Goal: Check status: Check status

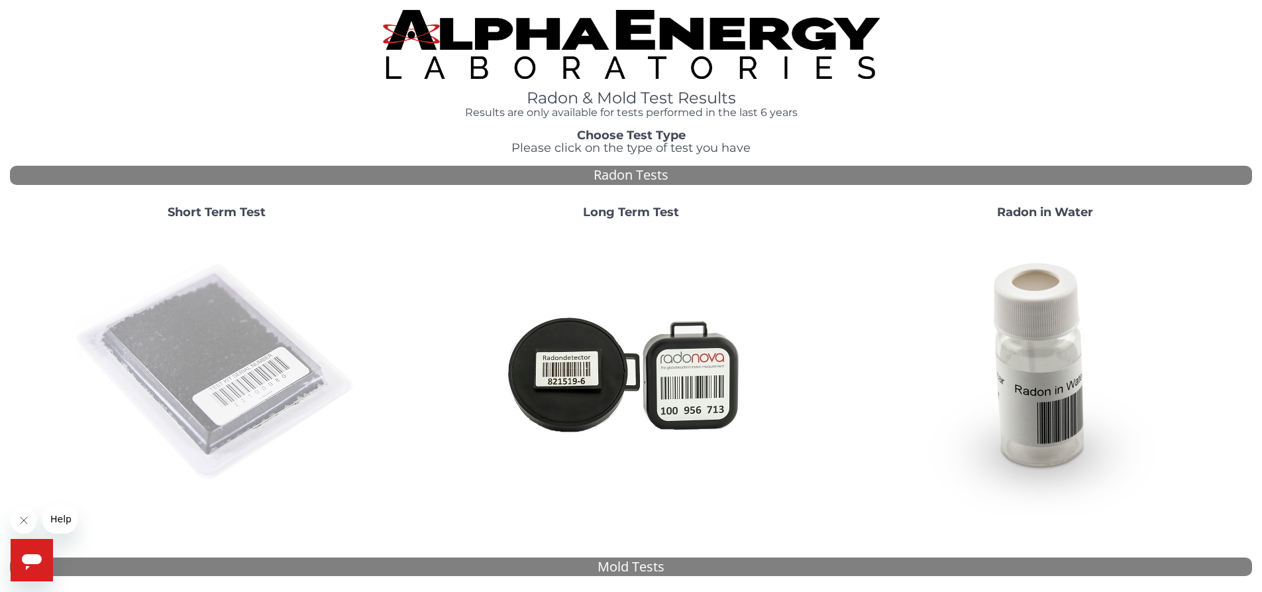
click at [190, 338] on img at bounding box center [216, 372] width 285 height 285
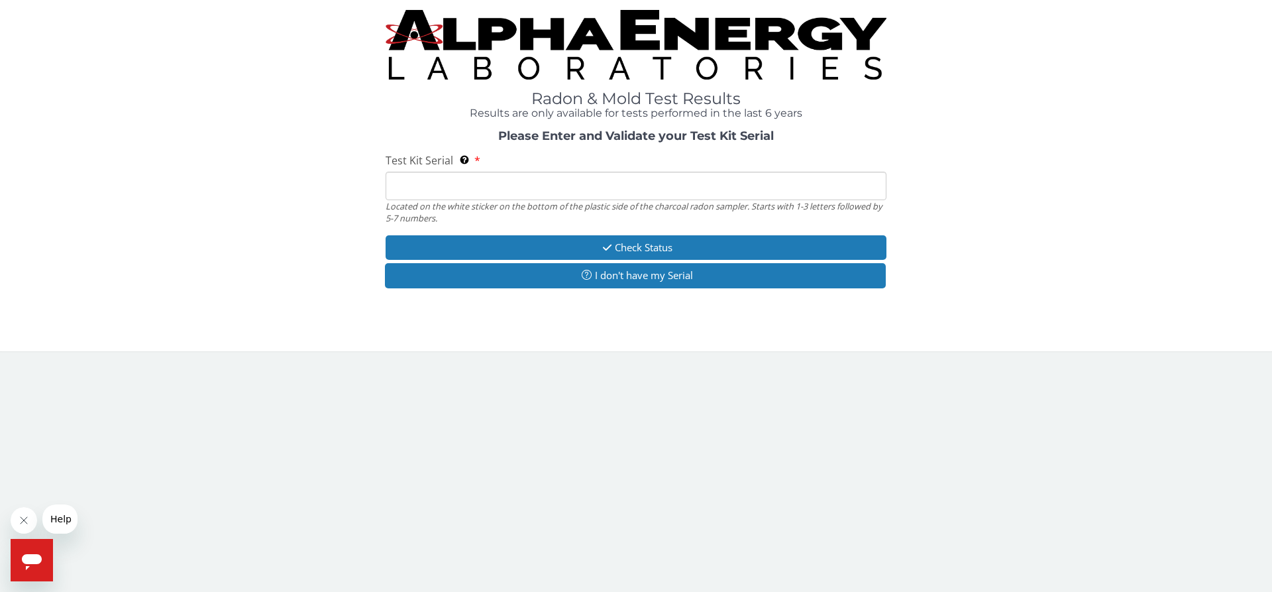
click at [394, 184] on input "Test Kit Serial Located on the white sticker on the bottom of the plastic side …" at bounding box center [636, 186] width 501 height 28
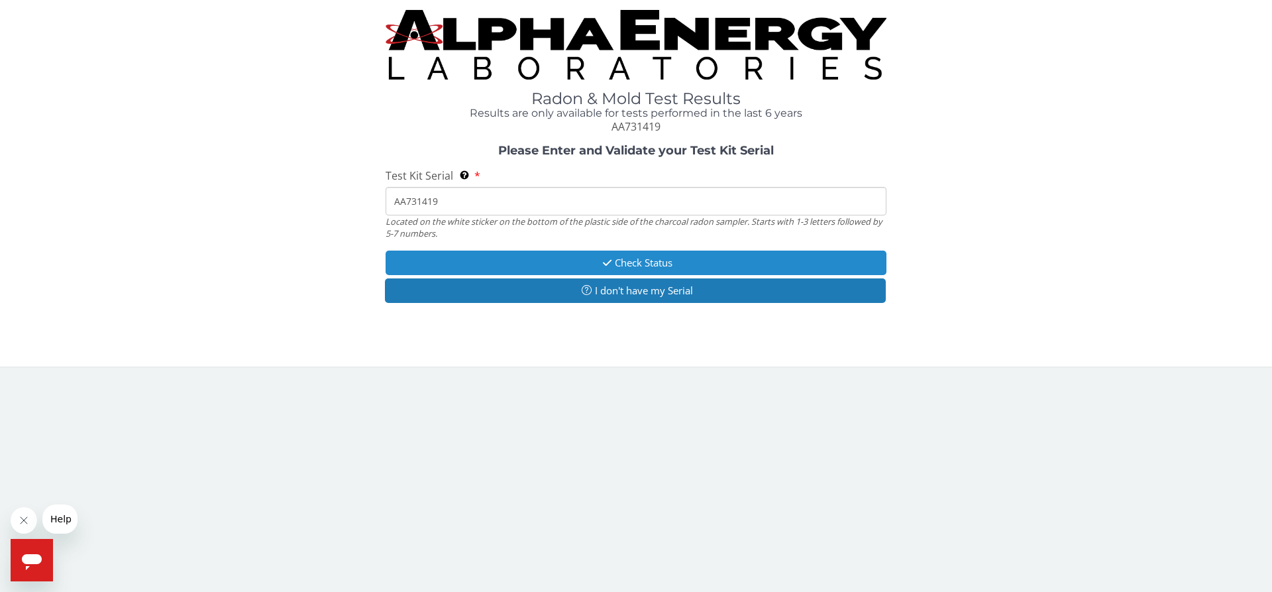
type input "AA731419"
click at [517, 260] on button "Check Status" at bounding box center [636, 262] width 501 height 25
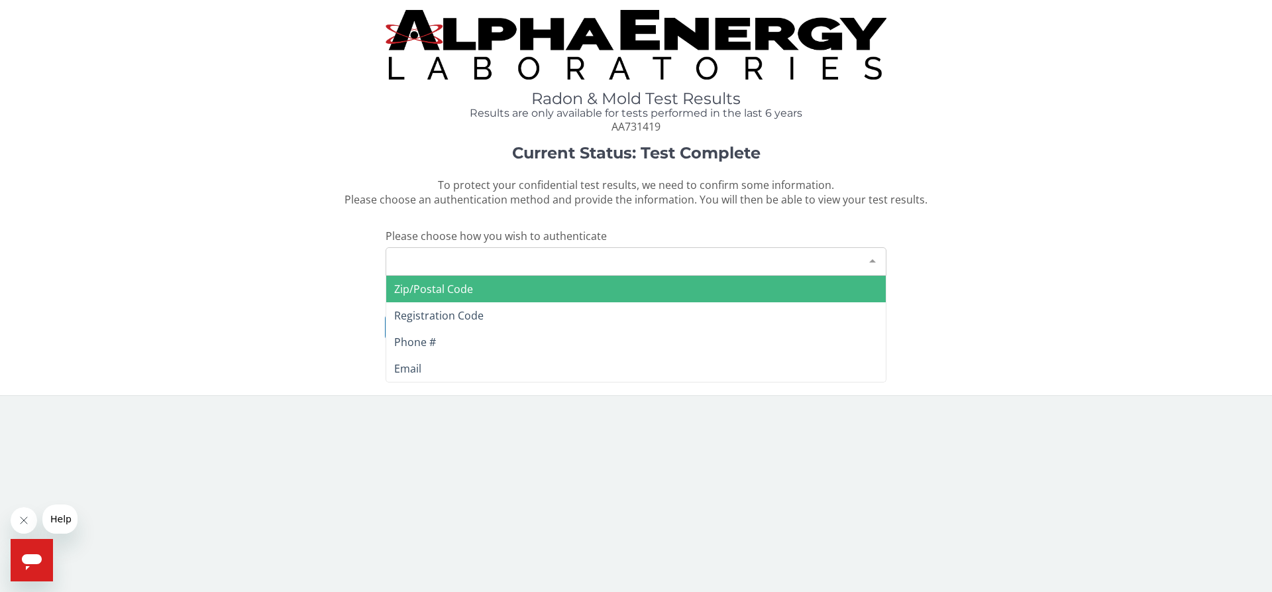
click at [873, 261] on div at bounding box center [872, 260] width 27 height 25
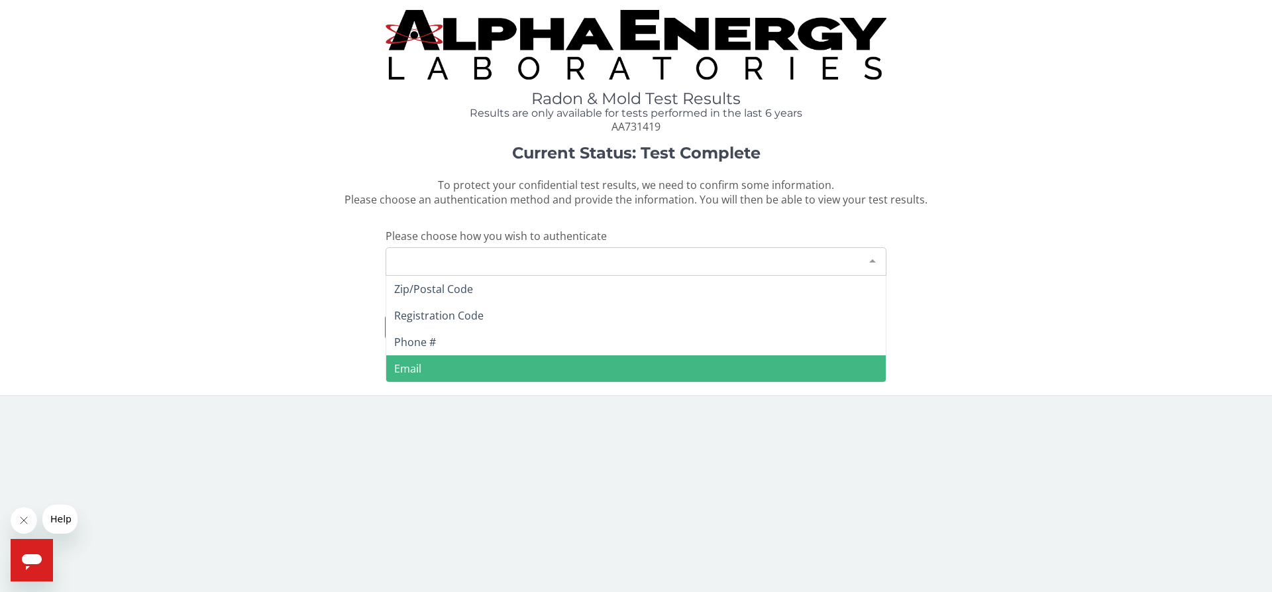
click at [458, 366] on span "Email" at bounding box center [636, 368] width 500 height 27
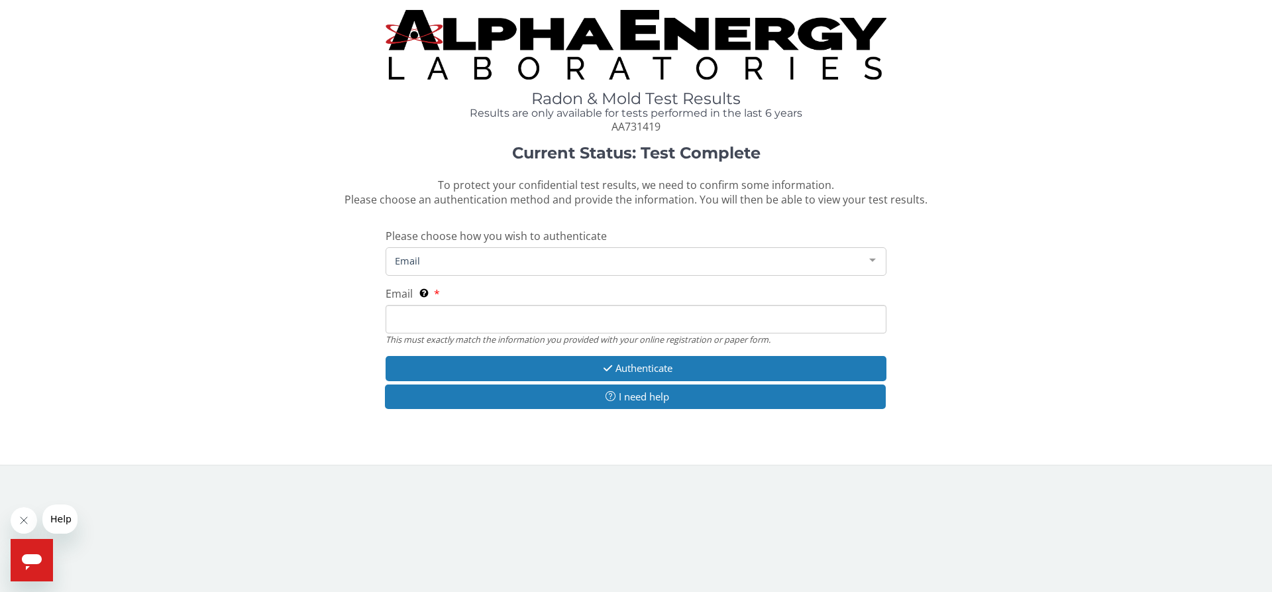
click at [401, 321] on input "Email This must exactly match the information you provided with your online reg…" at bounding box center [636, 319] width 501 height 28
type input "[EMAIL_ADDRESS][DOMAIN_NAME]"
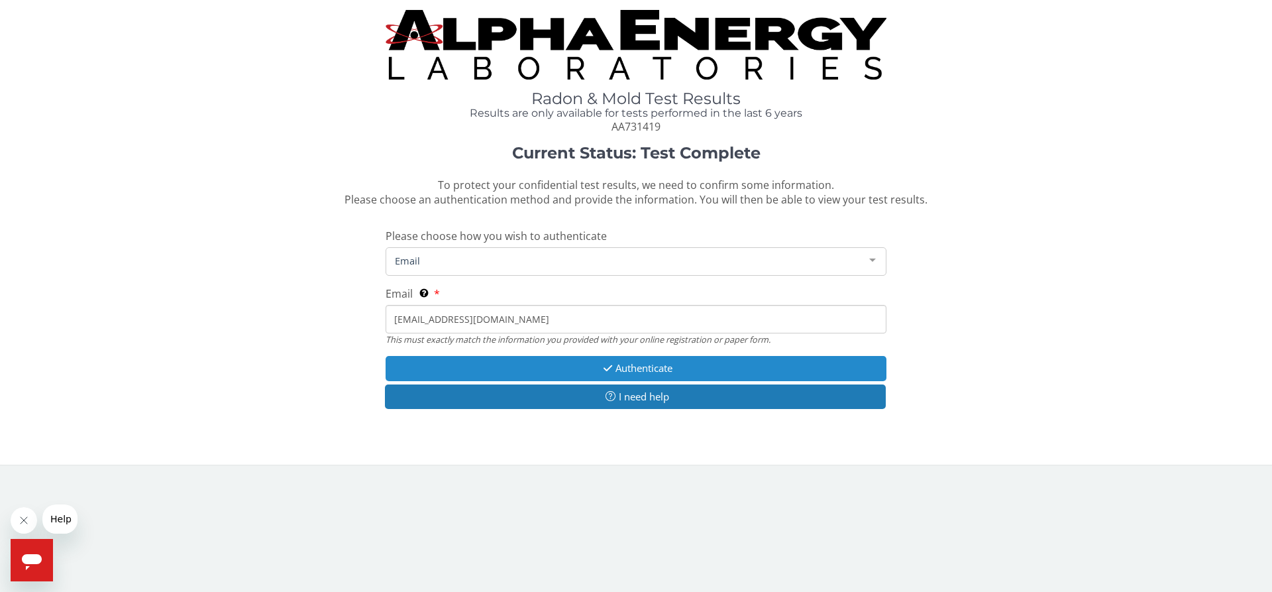
click at [614, 367] on button "Authenticate" at bounding box center [636, 368] width 501 height 25
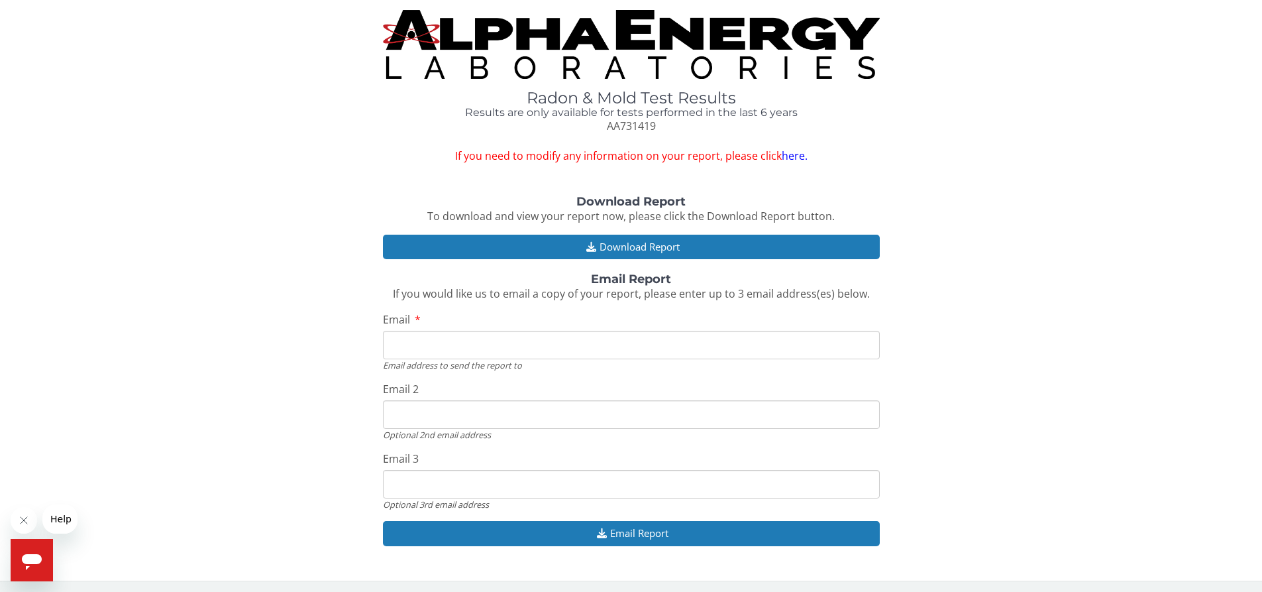
scroll to position [2, 0]
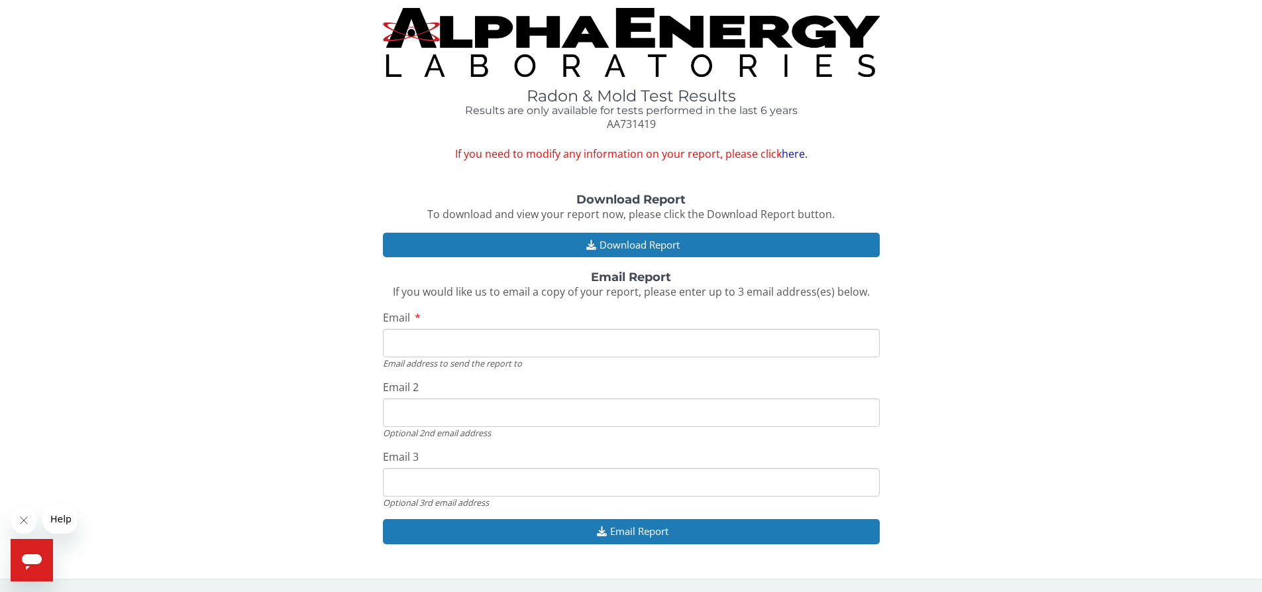
click at [395, 344] on input "Email" at bounding box center [631, 343] width 497 height 28
type input "[EMAIL_ADDRESS][DOMAIN_NAME]"
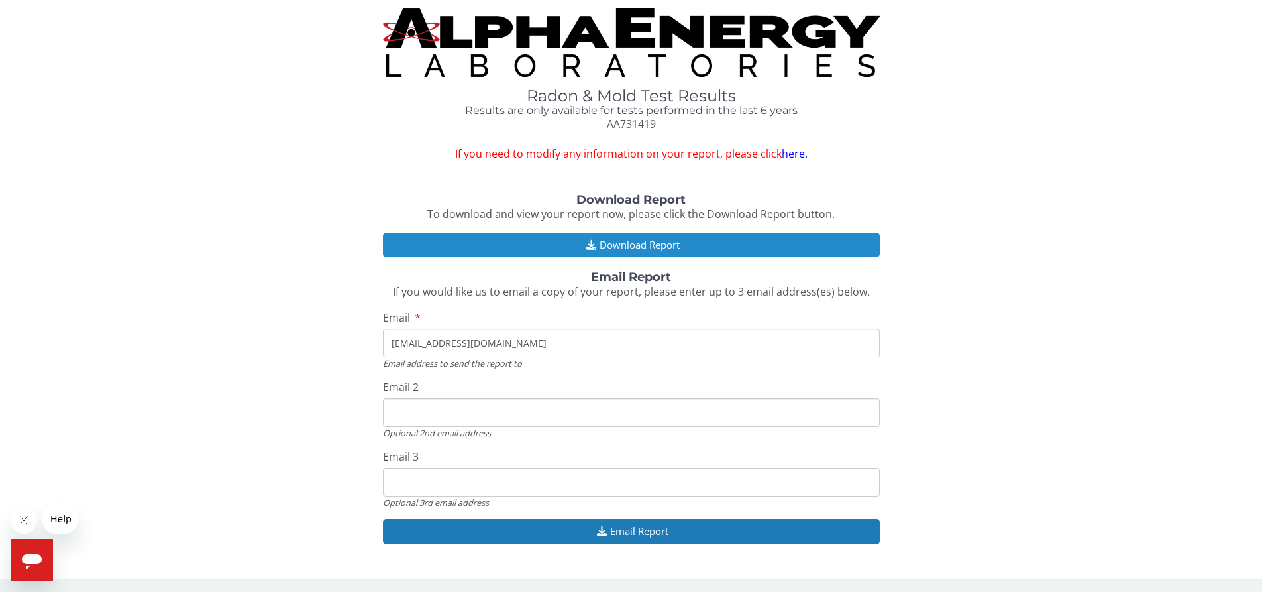
click at [651, 242] on button "Download Report" at bounding box center [631, 245] width 497 height 25
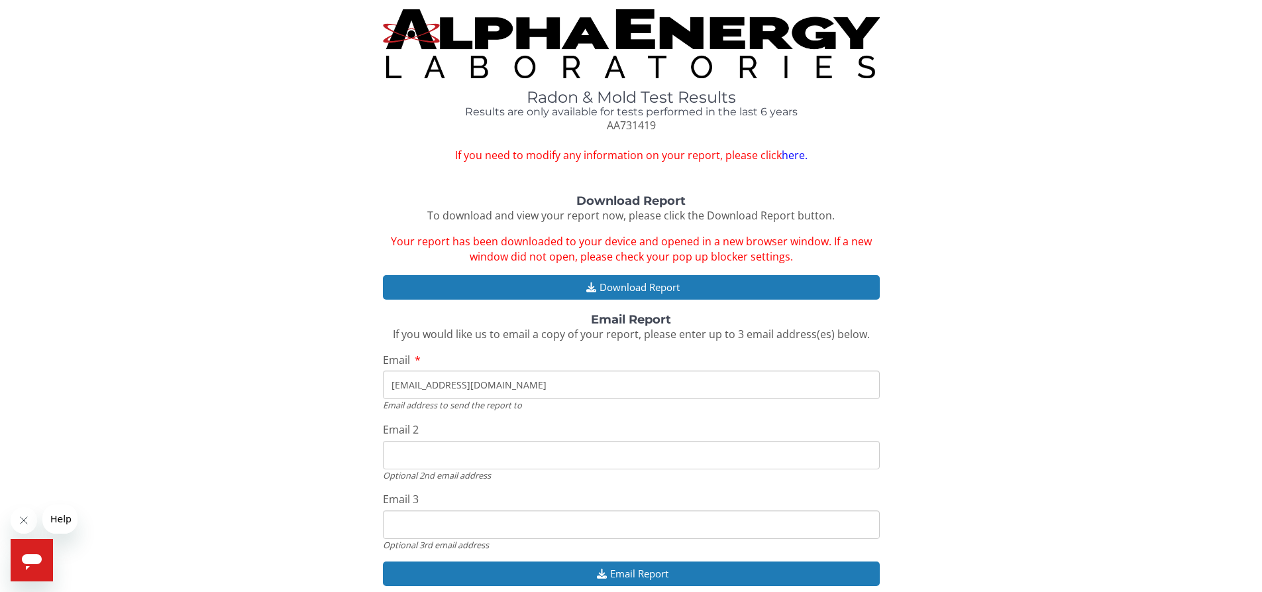
scroll to position [0, 0]
click at [590, 201] on strong "Download Report" at bounding box center [630, 201] width 109 height 15
click at [638, 199] on strong "Download Report" at bounding box center [630, 201] width 109 height 15
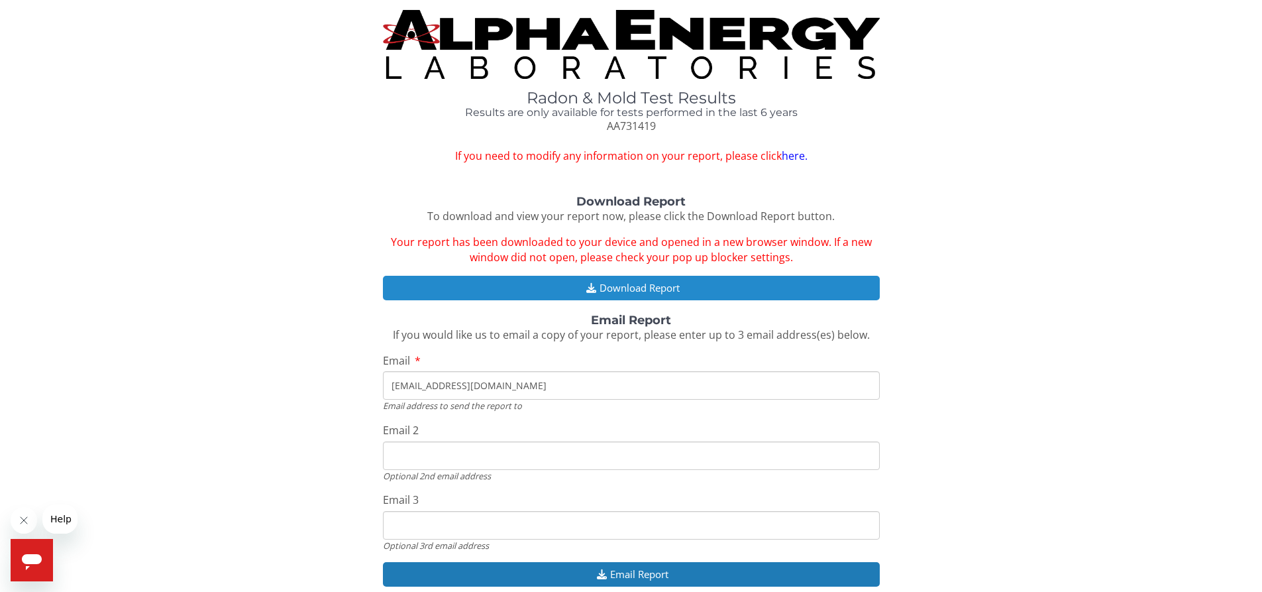
click at [639, 286] on button "Download Report" at bounding box center [631, 288] width 497 height 25
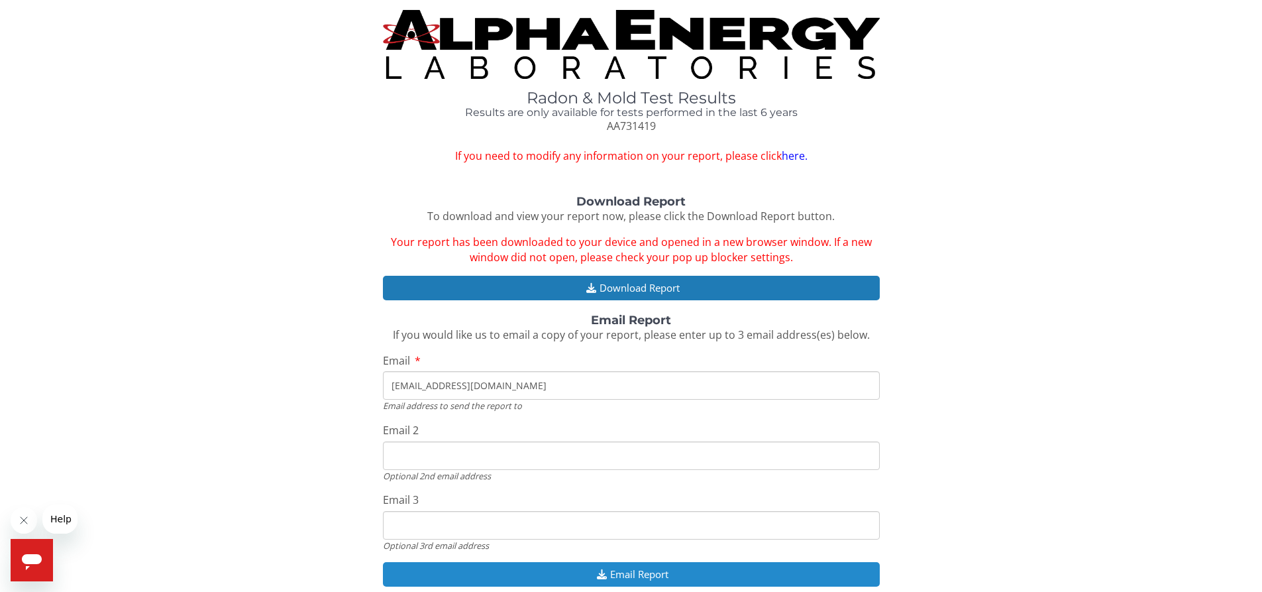
click at [649, 569] on button "Email Report" at bounding box center [631, 574] width 497 height 25
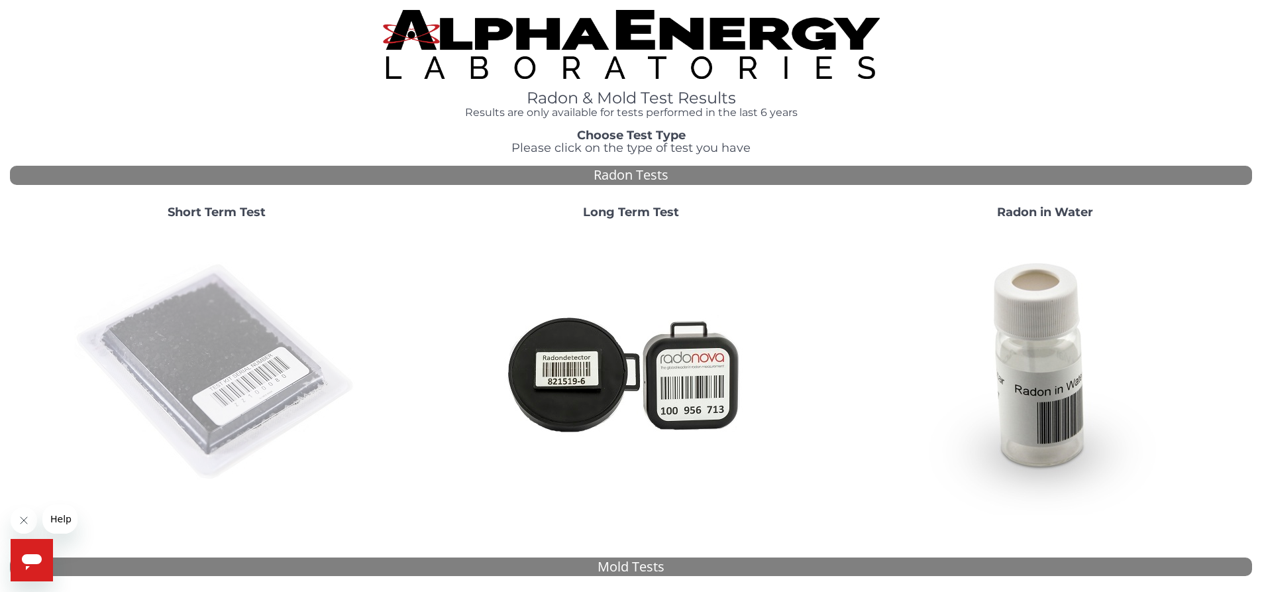
click at [219, 317] on img at bounding box center [216, 372] width 285 height 285
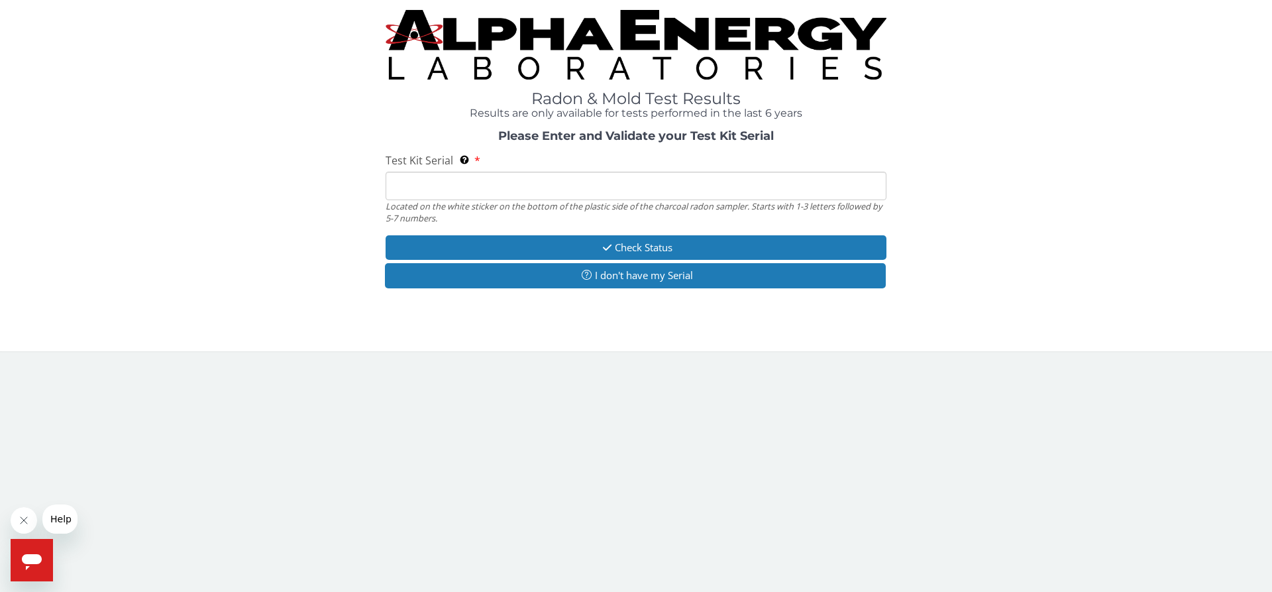
click at [401, 188] on input "Test Kit Serial Located on the white sticker on the bottom of the plastic side …" at bounding box center [636, 186] width 501 height 28
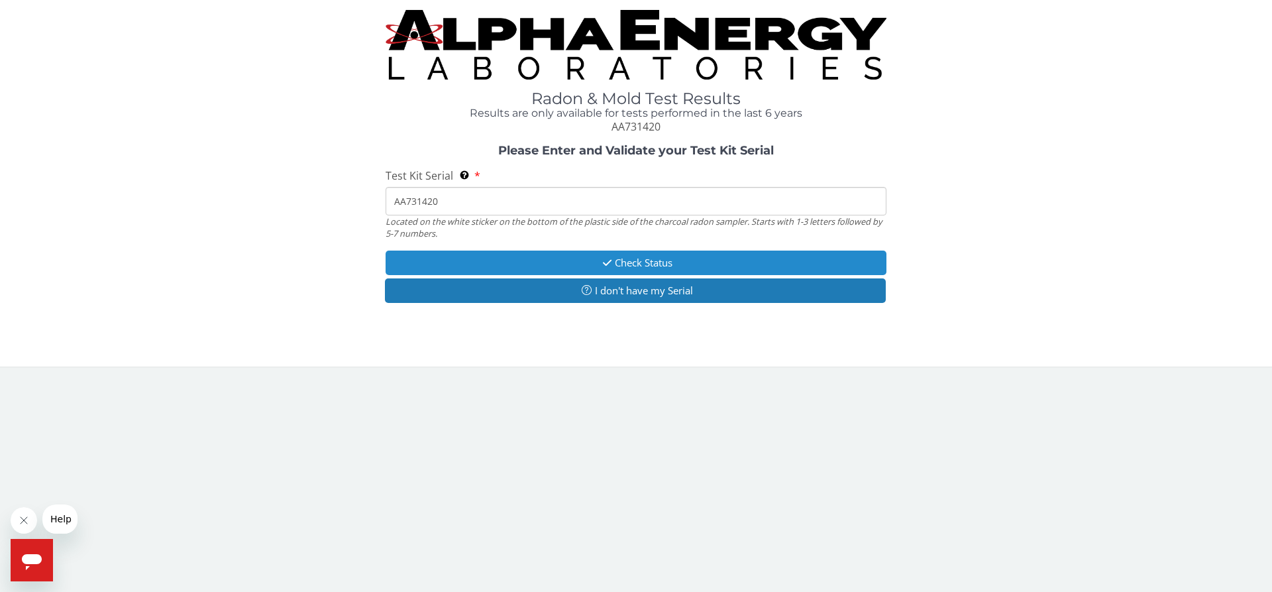
type input "AA731420"
click at [626, 262] on button "Check Status" at bounding box center [636, 262] width 501 height 25
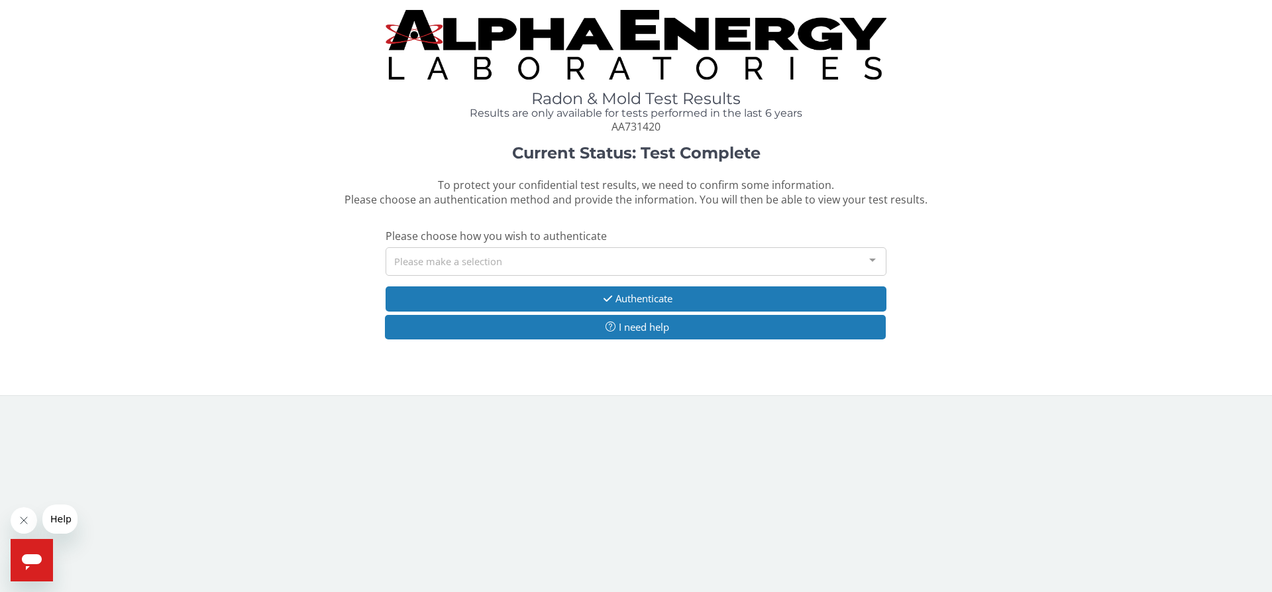
click at [590, 260] on div "Please make a selection" at bounding box center [636, 261] width 501 height 28
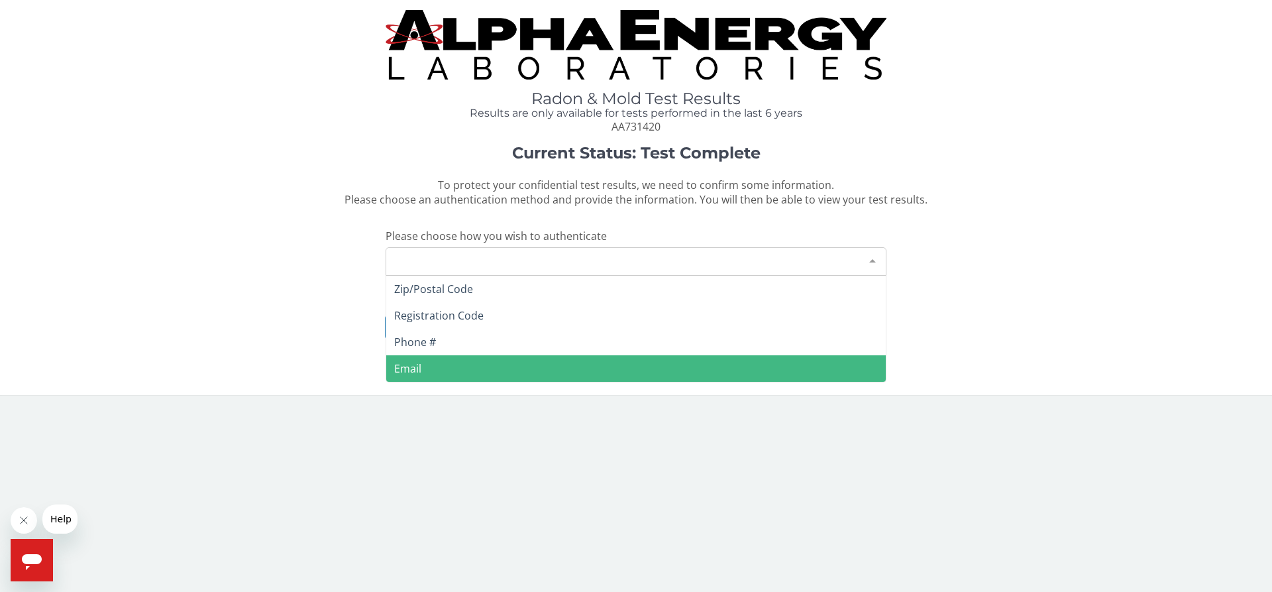
click at [464, 371] on span "Email" at bounding box center [636, 368] width 500 height 27
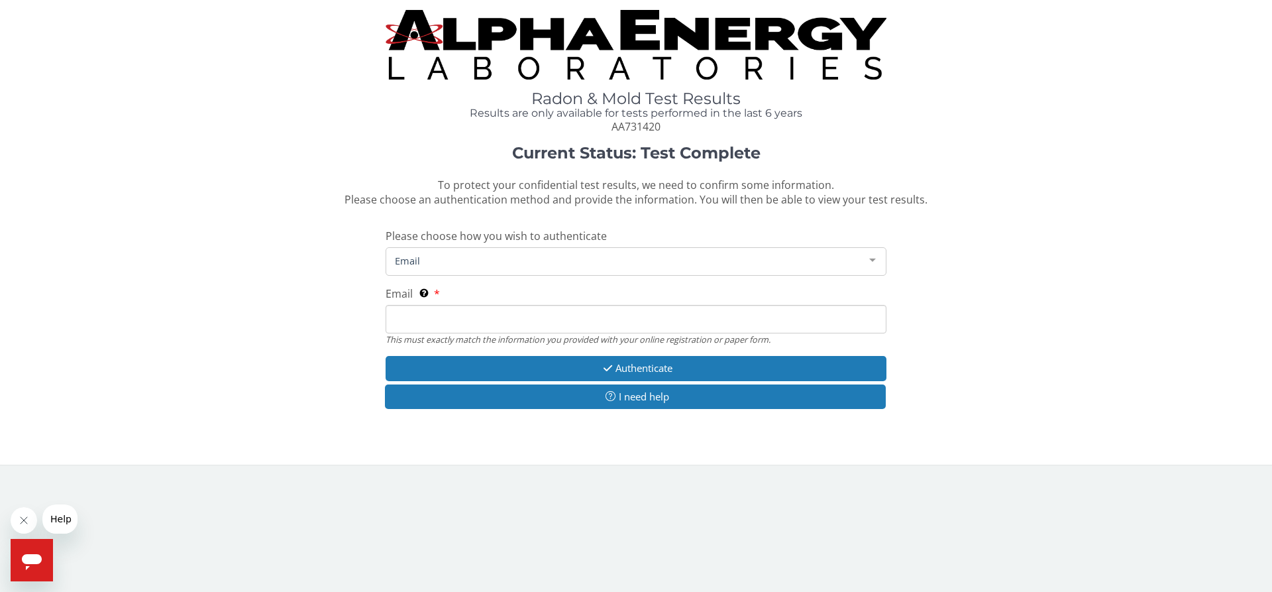
click at [437, 262] on span "Email" at bounding box center [626, 260] width 468 height 15
click at [396, 324] on input "Email This must exactly match the information you provided with your online reg…" at bounding box center [636, 319] width 501 height 28
type input "[EMAIL_ADDRESS][DOMAIN_NAME]"
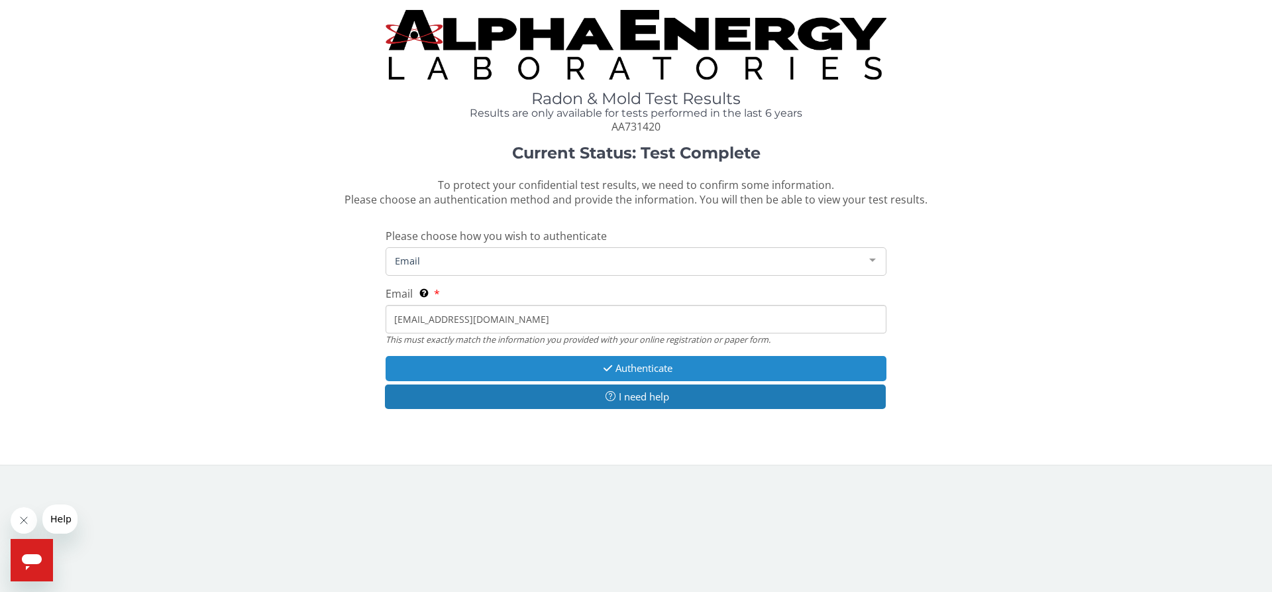
click at [649, 369] on button "Authenticate" at bounding box center [636, 368] width 501 height 25
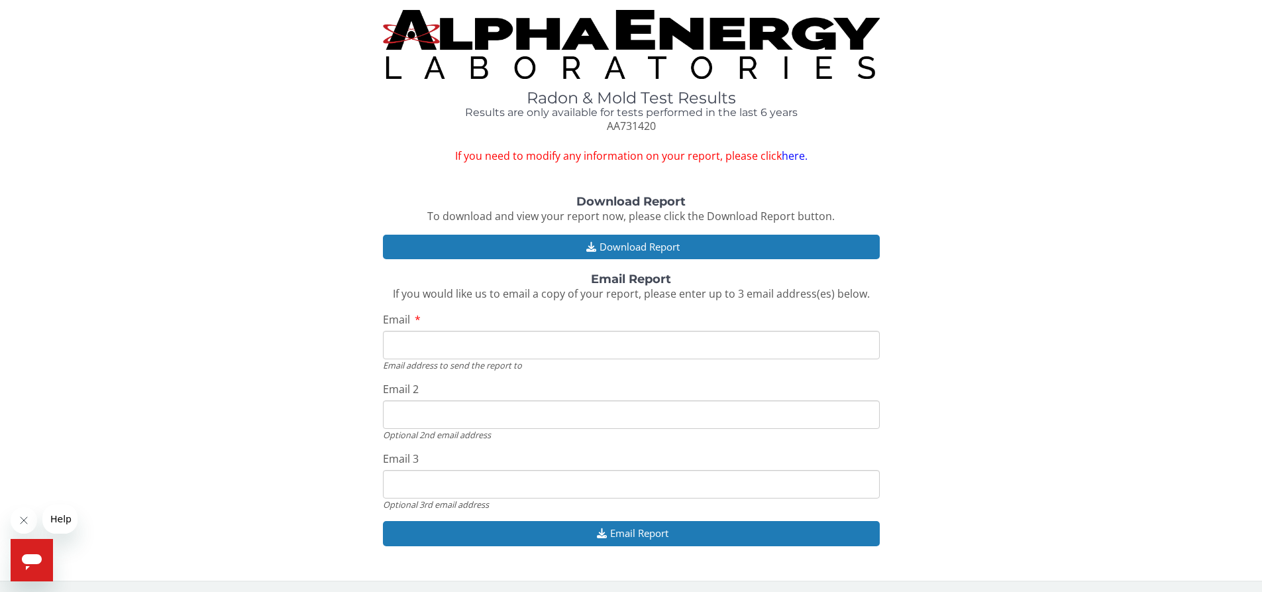
click at [390, 346] on input "Email" at bounding box center [631, 345] width 497 height 28
type input "[EMAIL_ADDRESS][DOMAIN_NAME]"
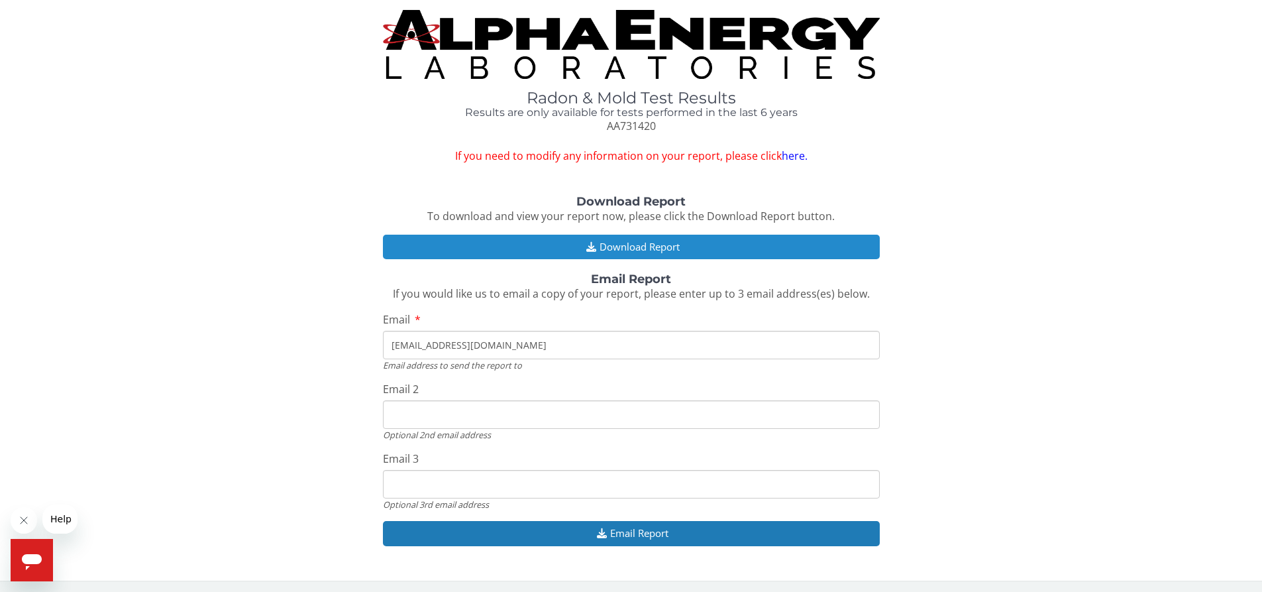
click at [608, 244] on button "Download Report" at bounding box center [631, 247] width 497 height 25
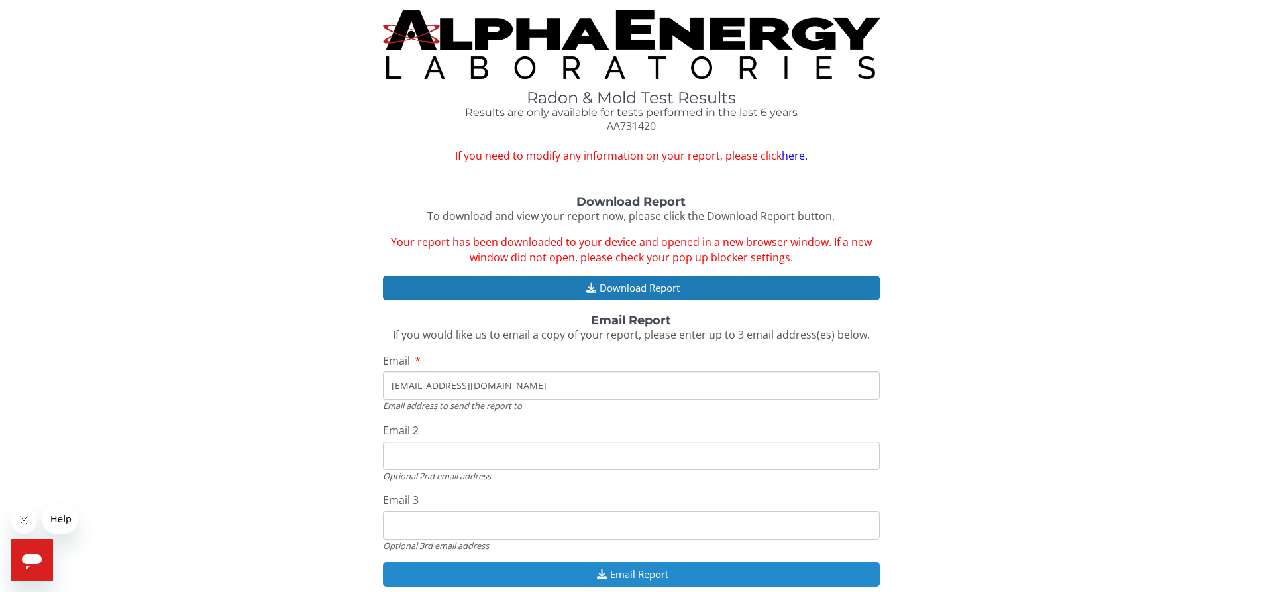
click at [586, 576] on button "Email Report" at bounding box center [631, 574] width 497 height 25
